Goal: Navigation & Orientation: Find specific page/section

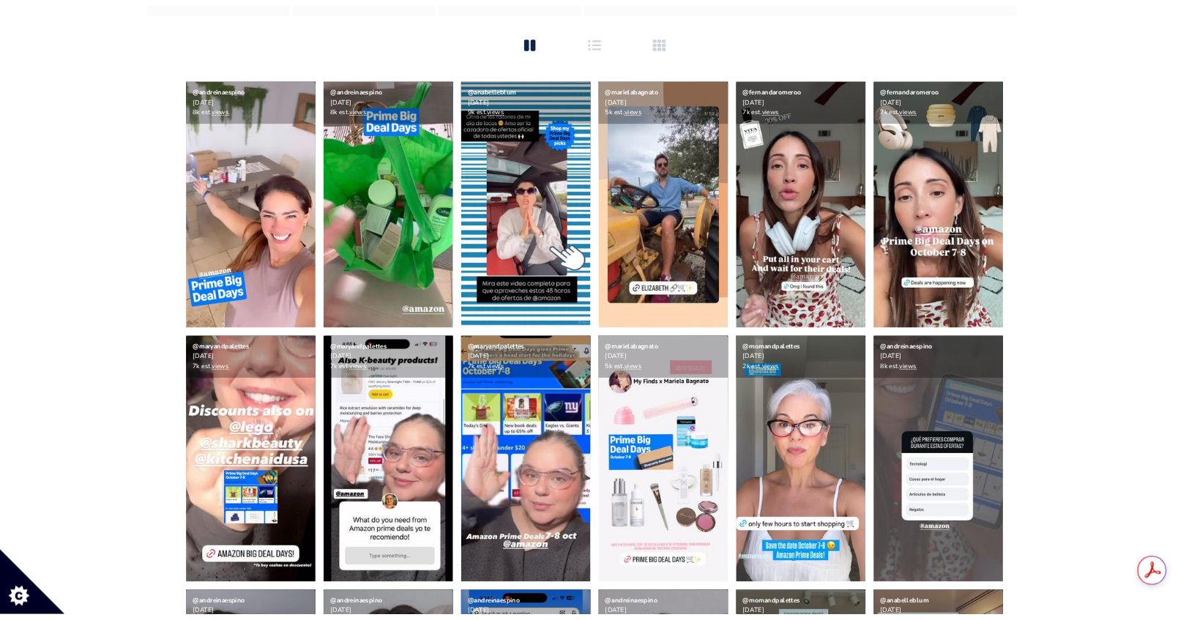
scroll to position [9, 0]
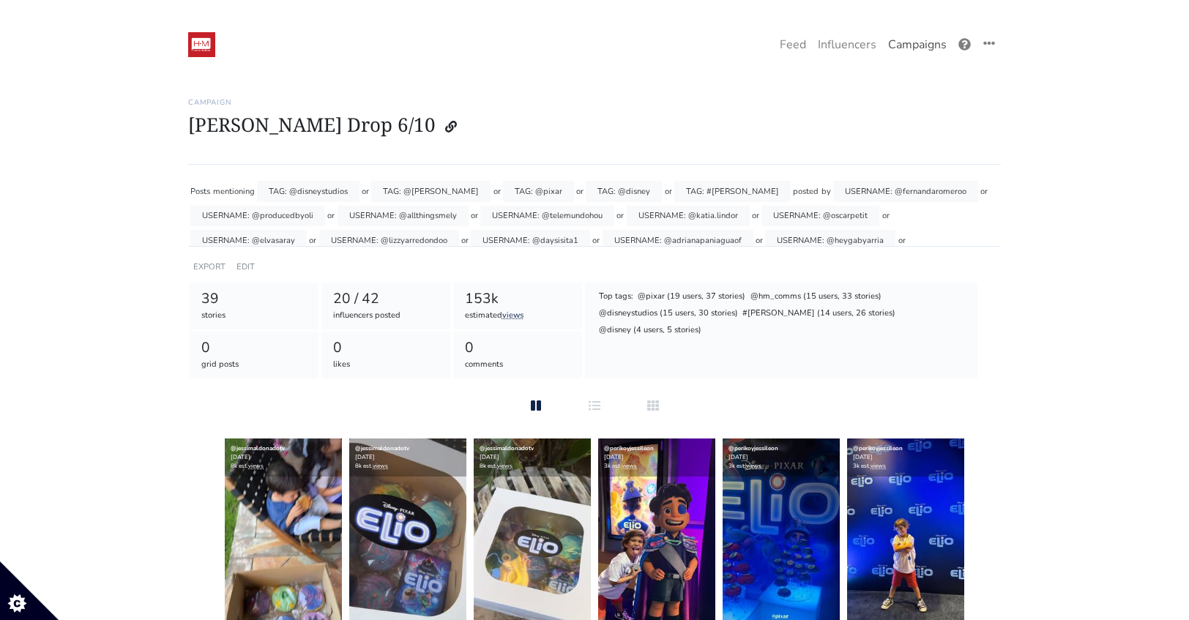
click at [905, 48] on link "Campaigns" at bounding box center [917, 44] width 70 height 29
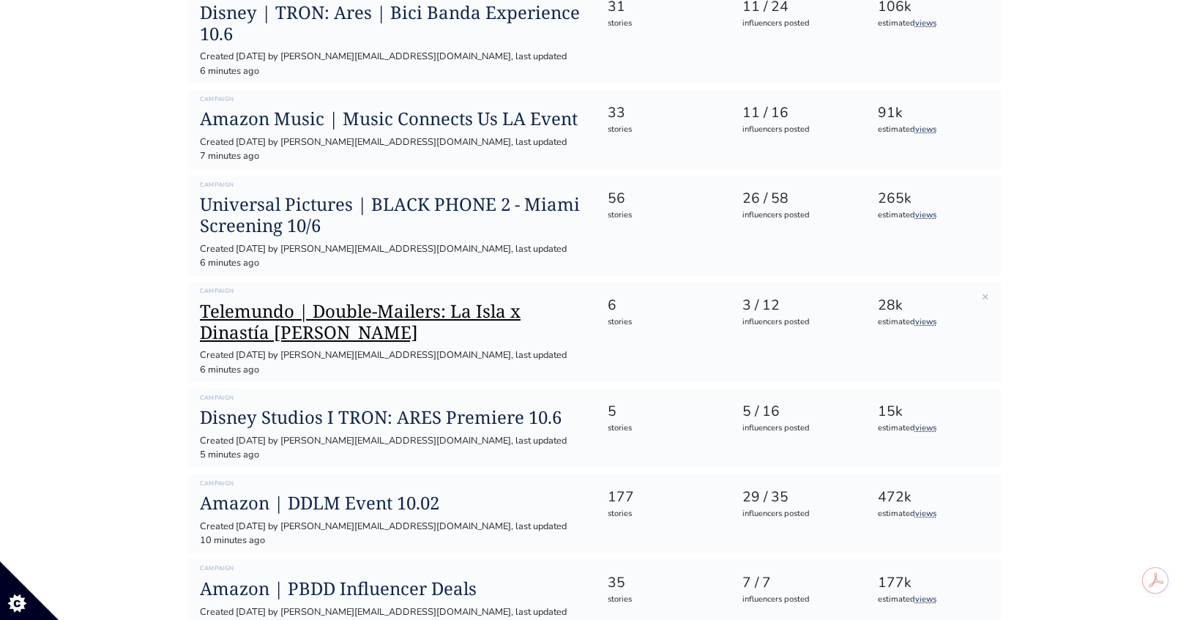
scroll to position [430, 0]
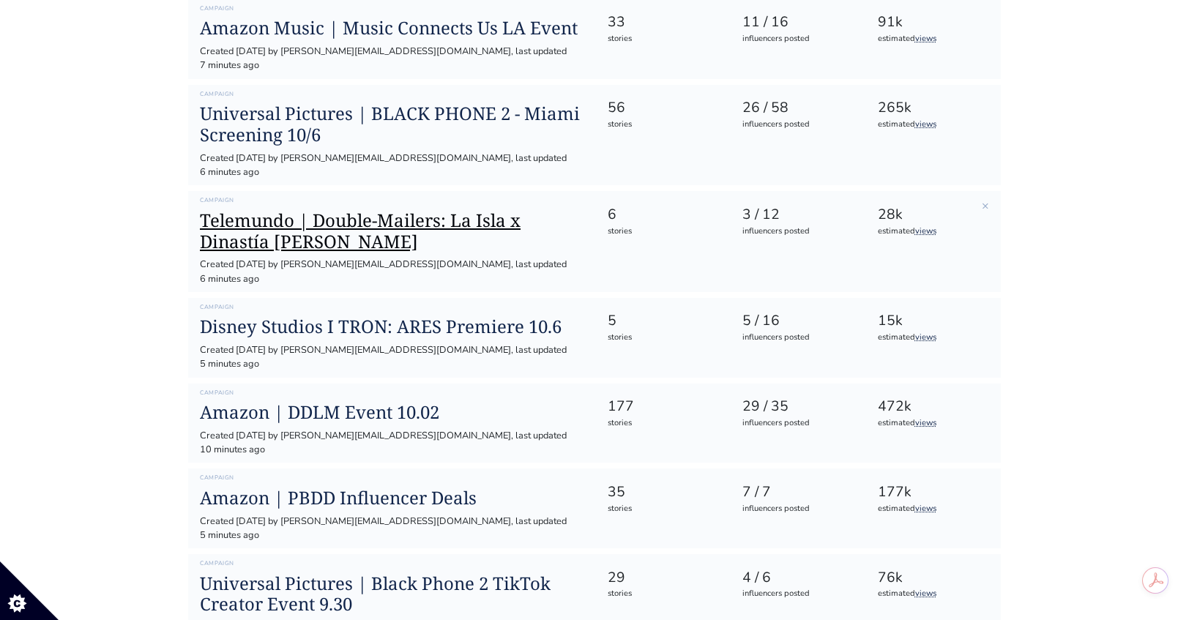
click at [407, 210] on h1 "Telemundo | Double-Mailers: La Isla x Dinastía [PERSON_NAME]" at bounding box center [392, 231] width 384 height 42
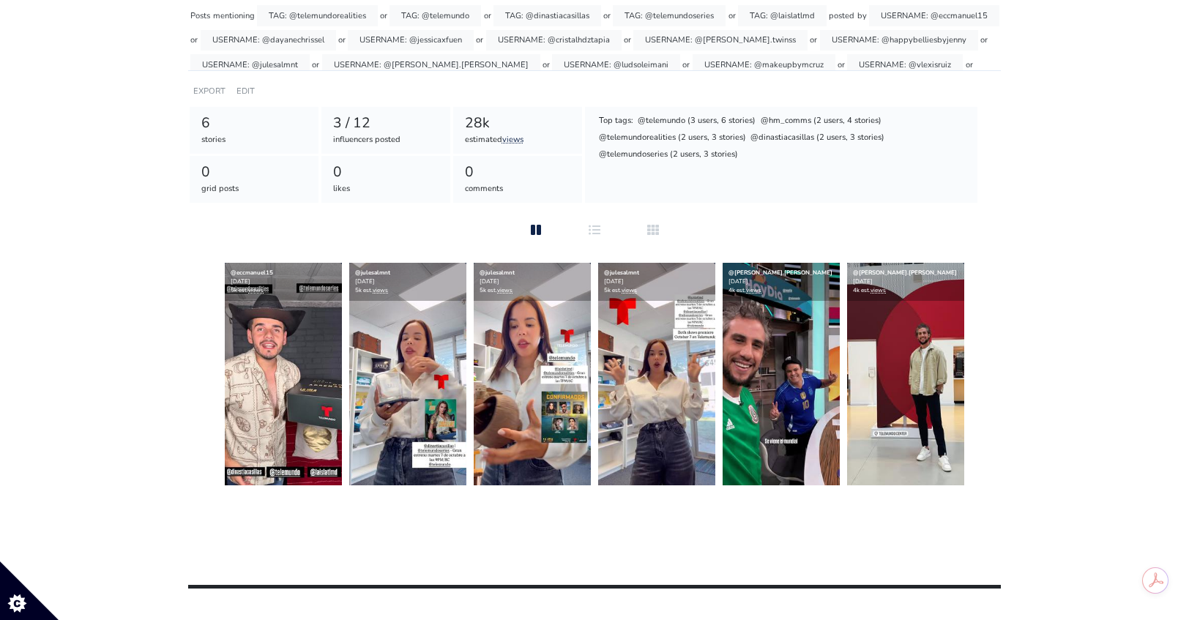
scroll to position [357, 0]
